Goal: Task Accomplishment & Management: Use online tool/utility

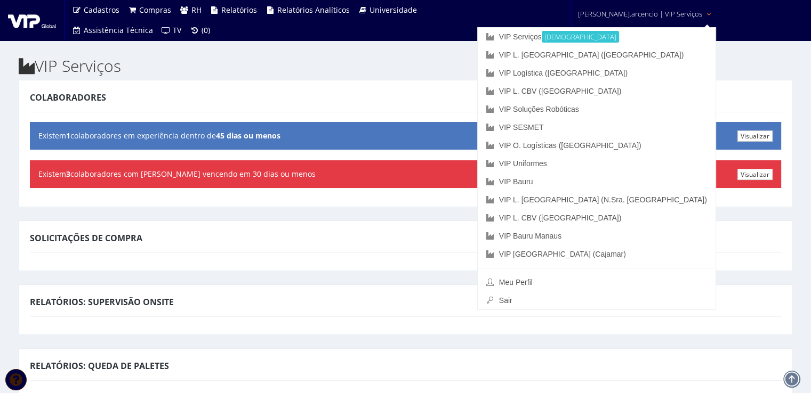
click at [333, 262] on div "Solicitações de Compra" at bounding box center [406, 246] width 774 height 51
